Goal: Check status: Check status

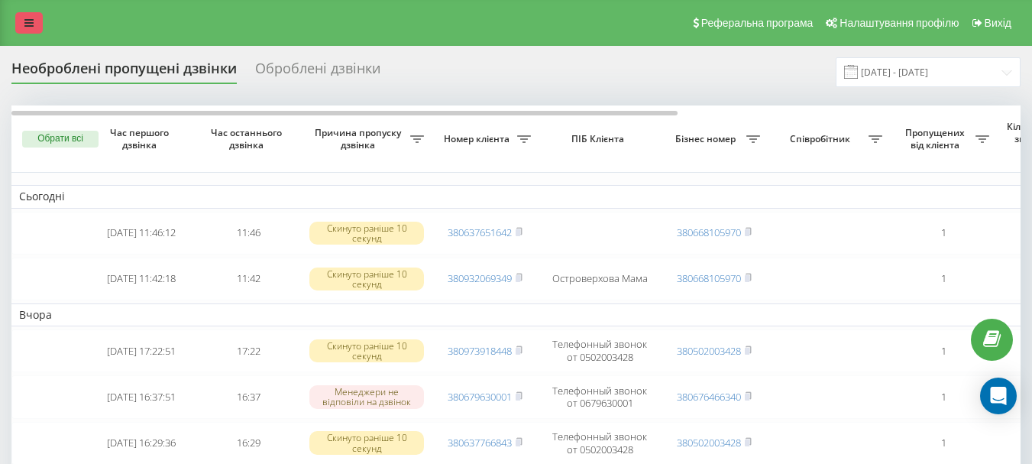
click at [32, 18] on icon at bounding box center [28, 23] width 9 height 11
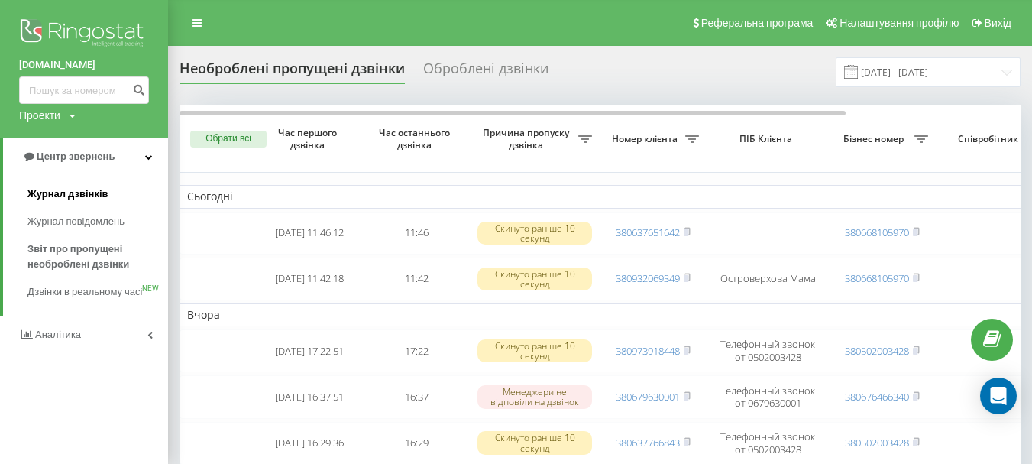
click at [89, 190] on span "Журнал дзвінків" at bounding box center [67, 193] width 81 height 15
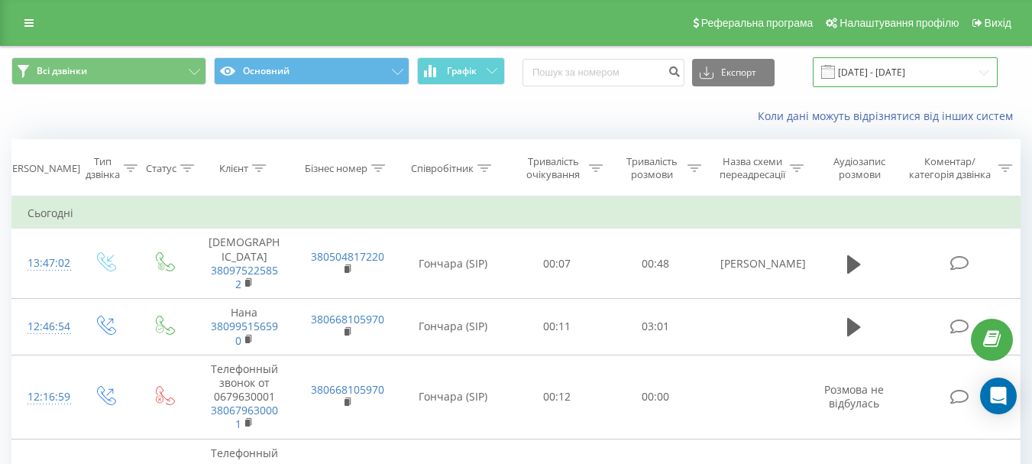
click at [987, 72] on input "[DATE] - [DATE]" at bounding box center [905, 72] width 185 height 30
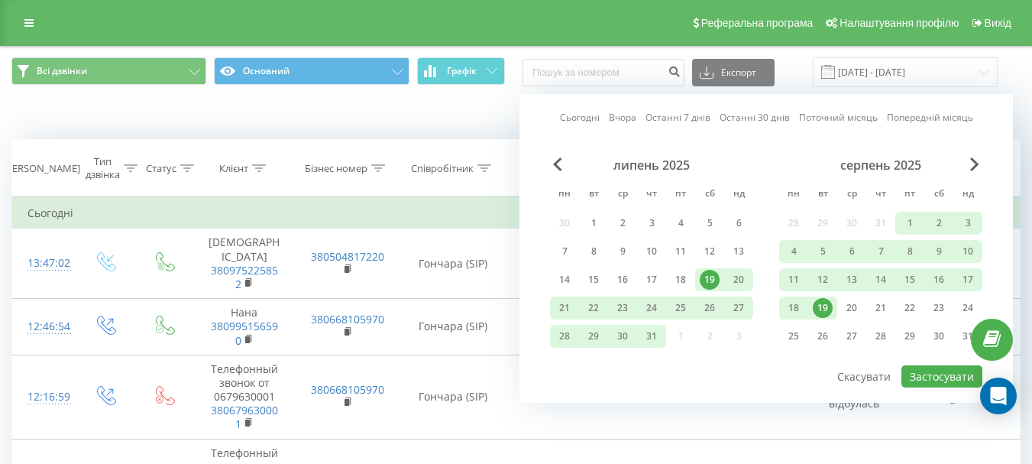
click at [823, 312] on div "19" at bounding box center [823, 308] width 20 height 20
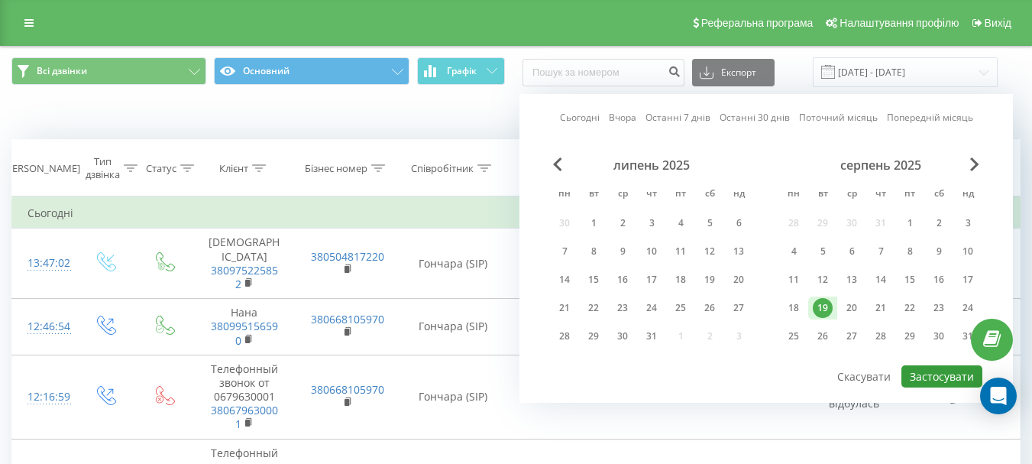
click at [961, 371] on button "Застосувати" at bounding box center [941, 376] width 81 height 22
type input "19.08.2025 - 19.08.2025"
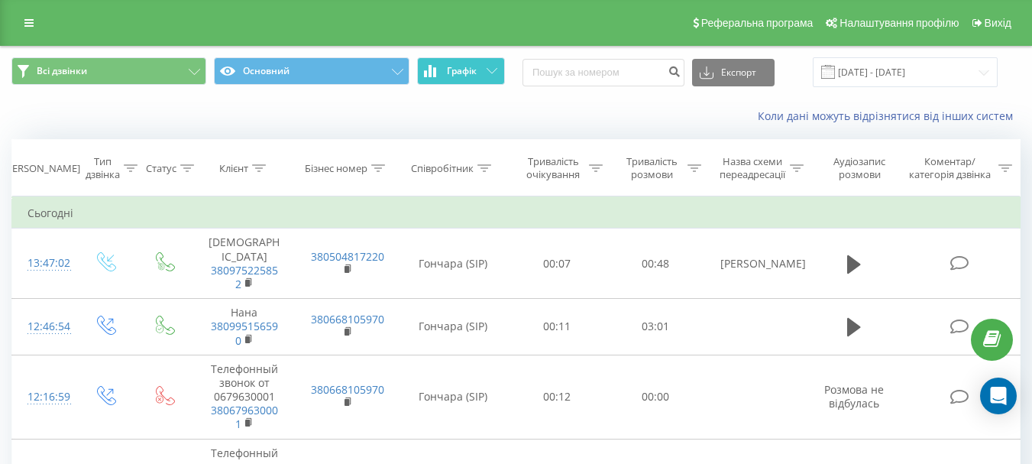
click at [476, 73] on span "Графік" at bounding box center [462, 71] width 30 height 11
